Goal: Entertainment & Leisure: Consume media (video, audio)

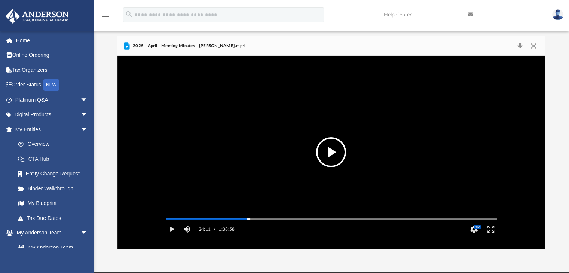
scroll to position [164, 422]
click at [338, 153] on button "File preview" at bounding box center [331, 152] width 30 height 30
click at [170, 237] on button "Pause" at bounding box center [172, 229] width 17 height 15
click at [170, 237] on button "Play" at bounding box center [172, 229] width 17 height 15
click at [170, 237] on button "Pause" at bounding box center [172, 229] width 17 height 15
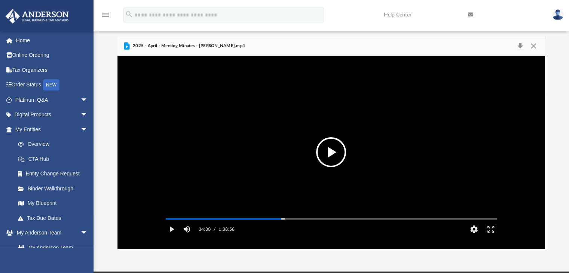
click at [337, 145] on button "File preview" at bounding box center [331, 152] width 30 height 30
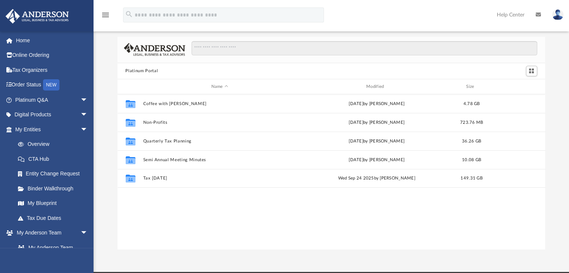
scroll to position [164, 422]
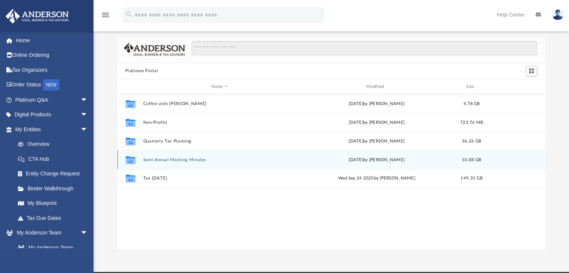
click at [173, 156] on div "Collaborated Folder Semi Annual Meeting Minutes [DATE] by [PERSON_NAME] 10.08 GB" at bounding box center [332, 159] width 428 height 19
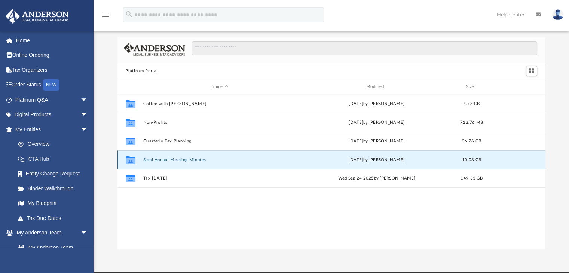
click at [180, 161] on button "Semi Annual Meeting Minutes" at bounding box center [219, 160] width 153 height 5
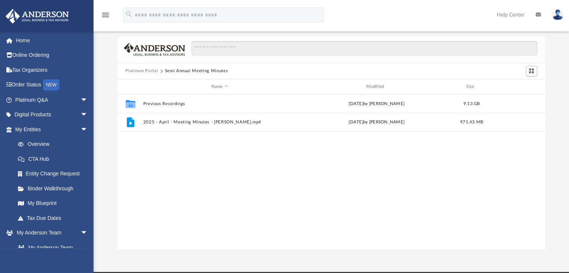
click at [180, 161] on div "Collaborated Folder Previous Recordings Fri Apr 18 2025 by Matthew Moore 9.13 G…" at bounding box center [332, 171] width 428 height 155
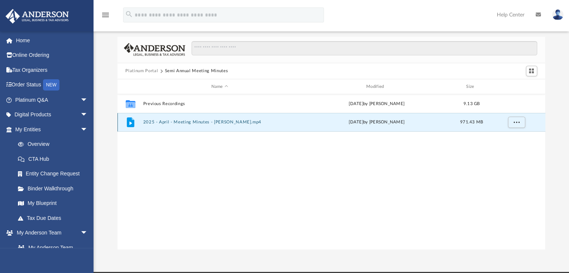
click at [151, 122] on button "2025 - April - Meeting Minutes - [PERSON_NAME].mp4" at bounding box center [219, 122] width 153 height 5
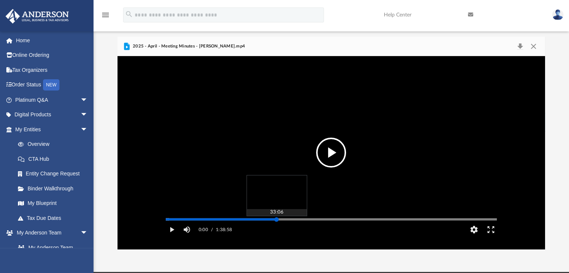
click at [277, 220] on div "Media Slider" at bounding box center [331, 219] width 331 height 1
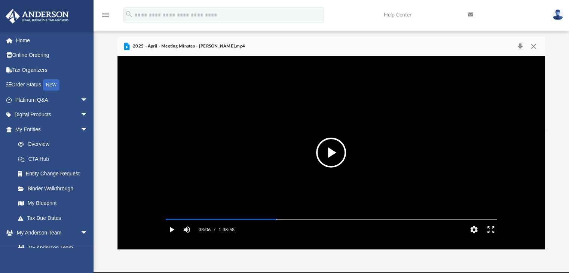
click at [172, 237] on button "Play" at bounding box center [172, 229] width 17 height 15
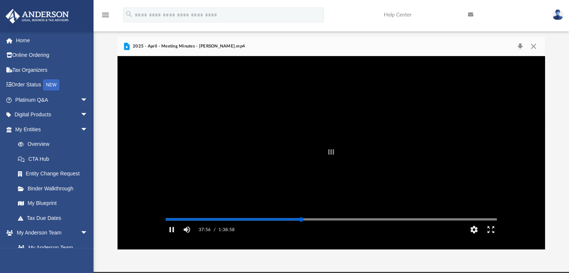
click at [301, 230] on div "Autoplay Disabled Speed Normal Quality Auto Subtitles/CC Off Audio Autoplay Dis…" at bounding box center [332, 152] width 428 height 193
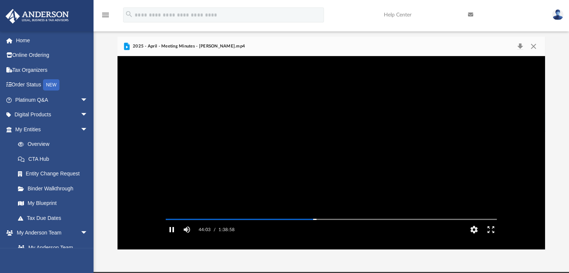
click at [172, 237] on button "Pause" at bounding box center [172, 229] width 17 height 15
click at [173, 237] on button "Play" at bounding box center [172, 229] width 17 height 15
